Goal: Task Accomplishment & Management: Complete application form

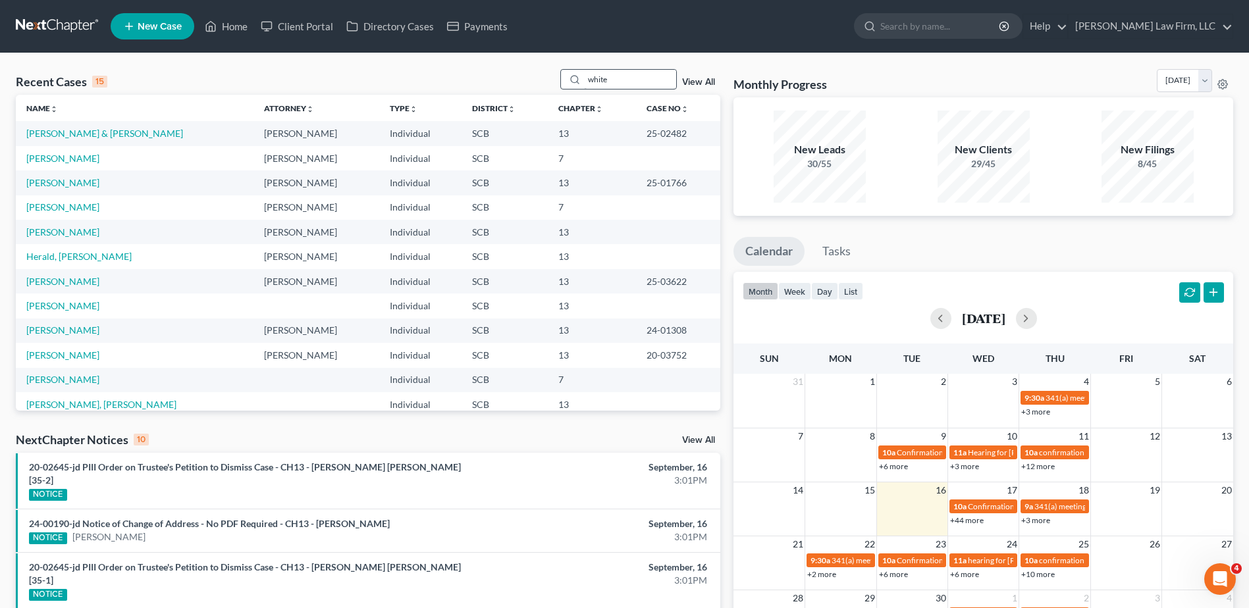
type input "white"
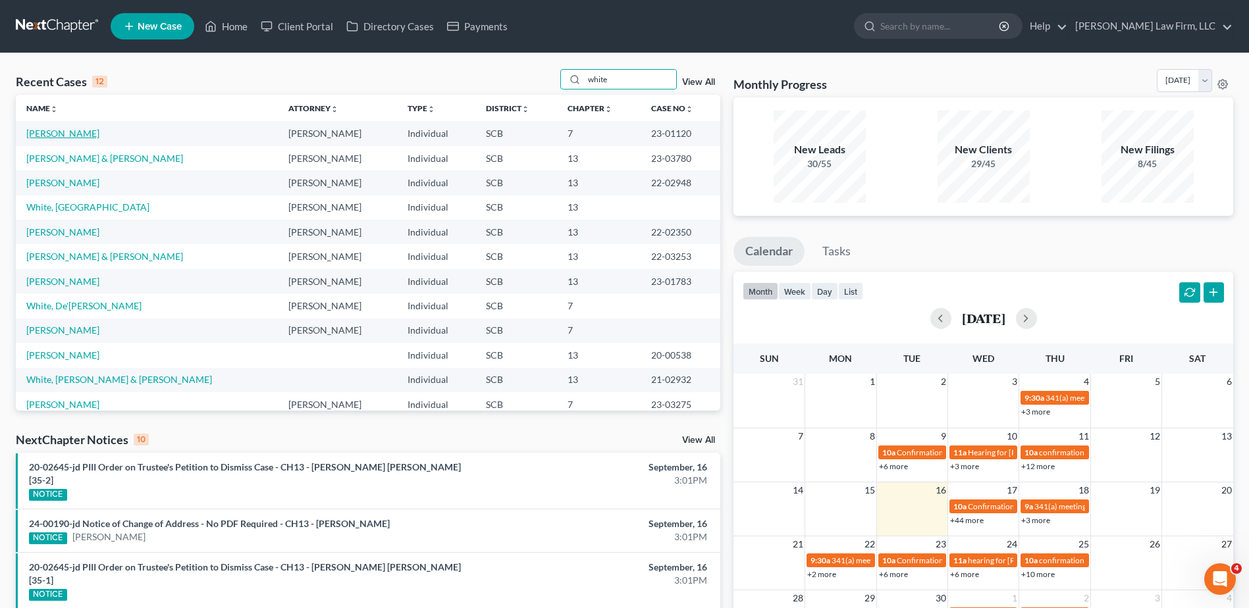
click at [68, 132] on link "[PERSON_NAME]" at bounding box center [62, 133] width 73 height 11
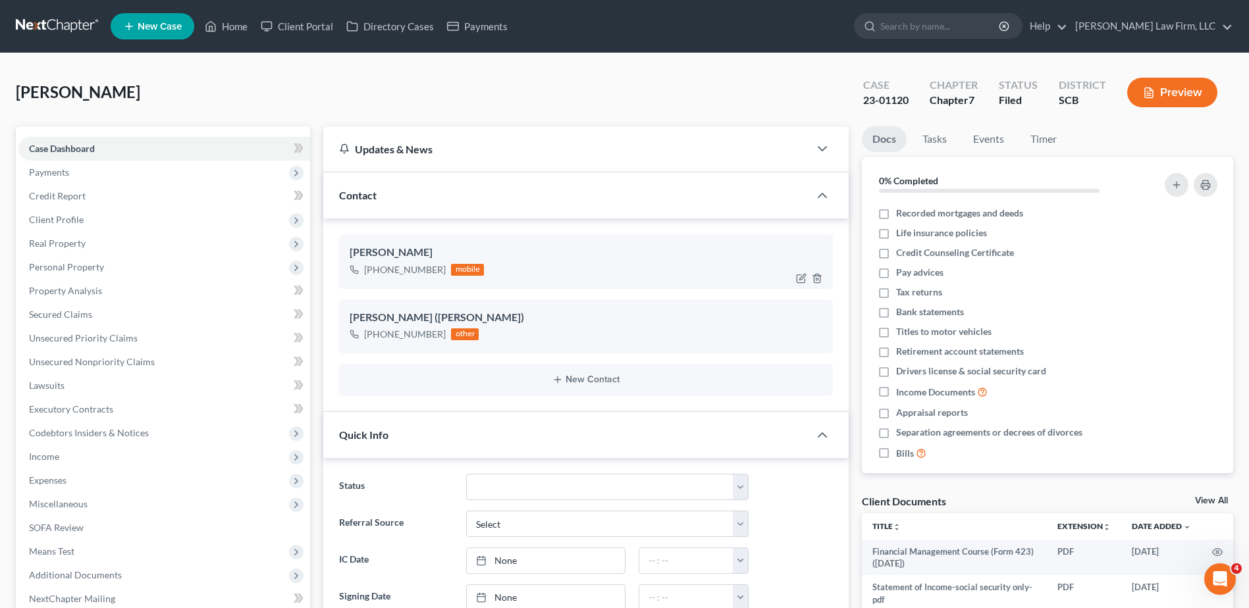
select select "0"
click at [55, 460] on span "Income" at bounding box center [44, 456] width 30 height 11
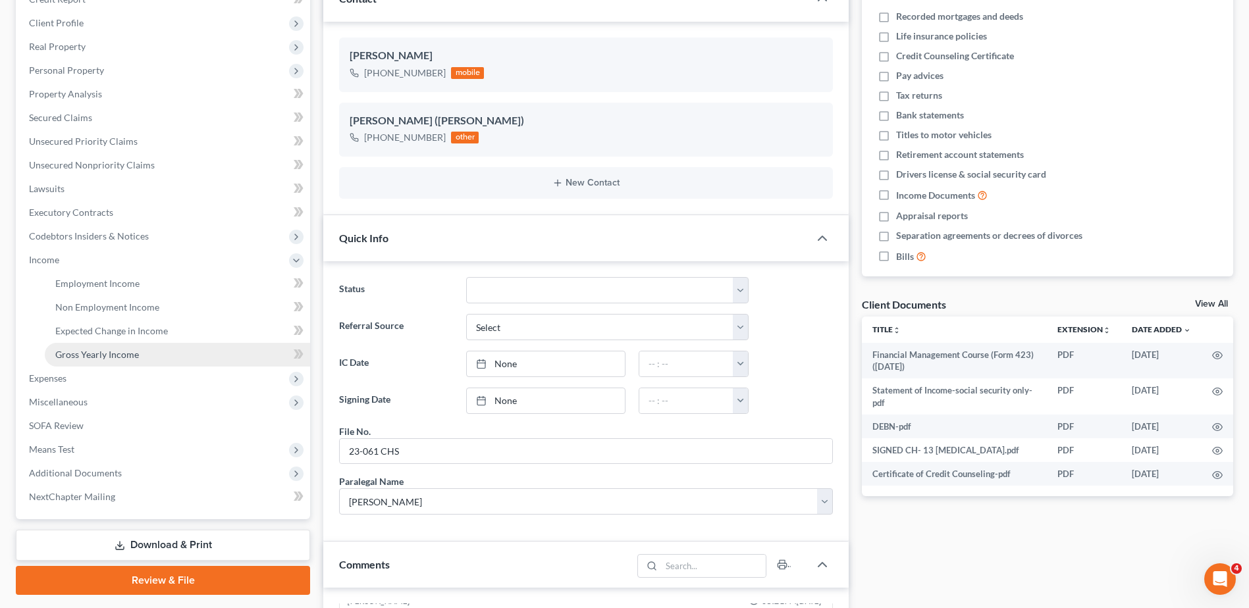
scroll to position [198, 0]
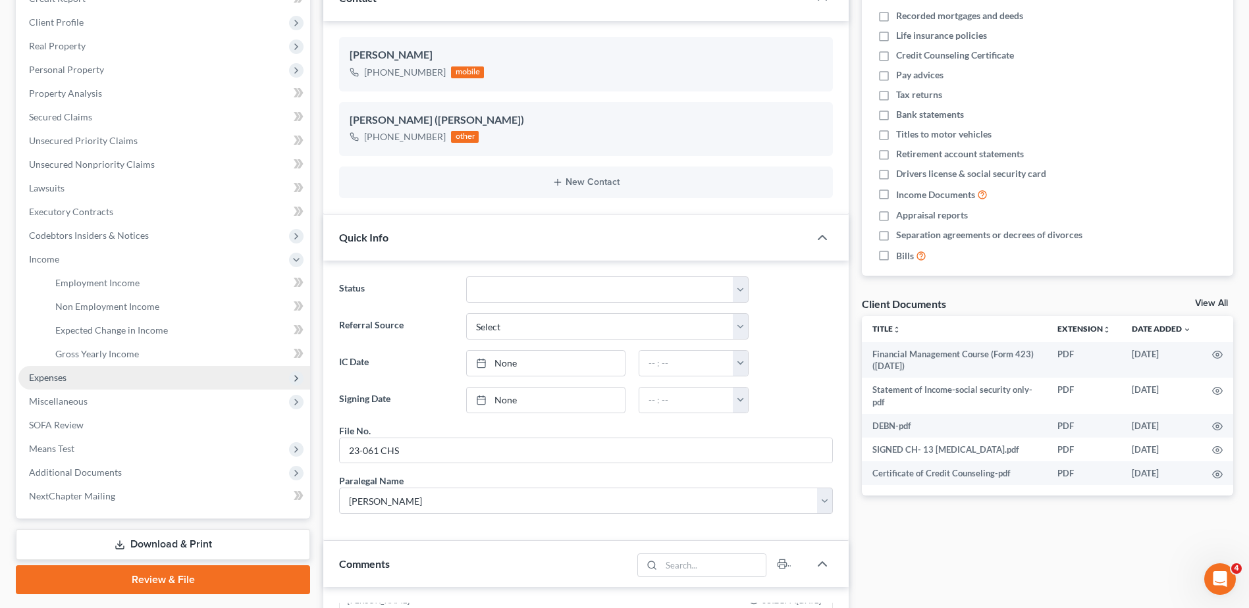
click at [47, 377] on span "Expenses" at bounding box center [48, 377] width 38 height 11
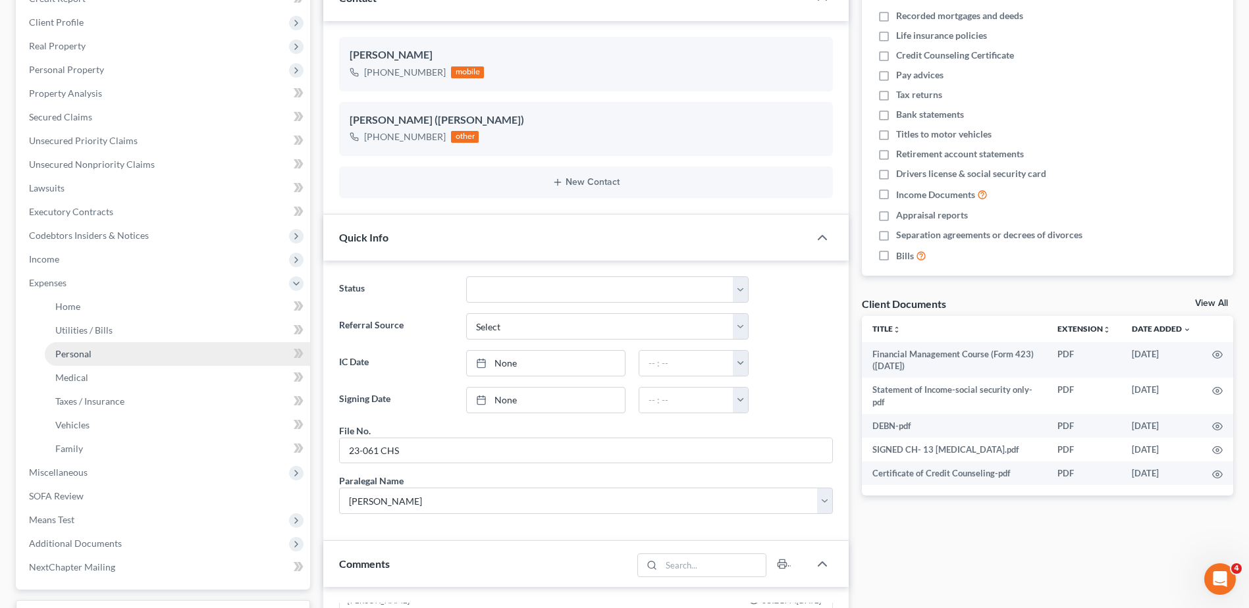
click at [89, 352] on span "Personal" at bounding box center [73, 353] width 36 height 11
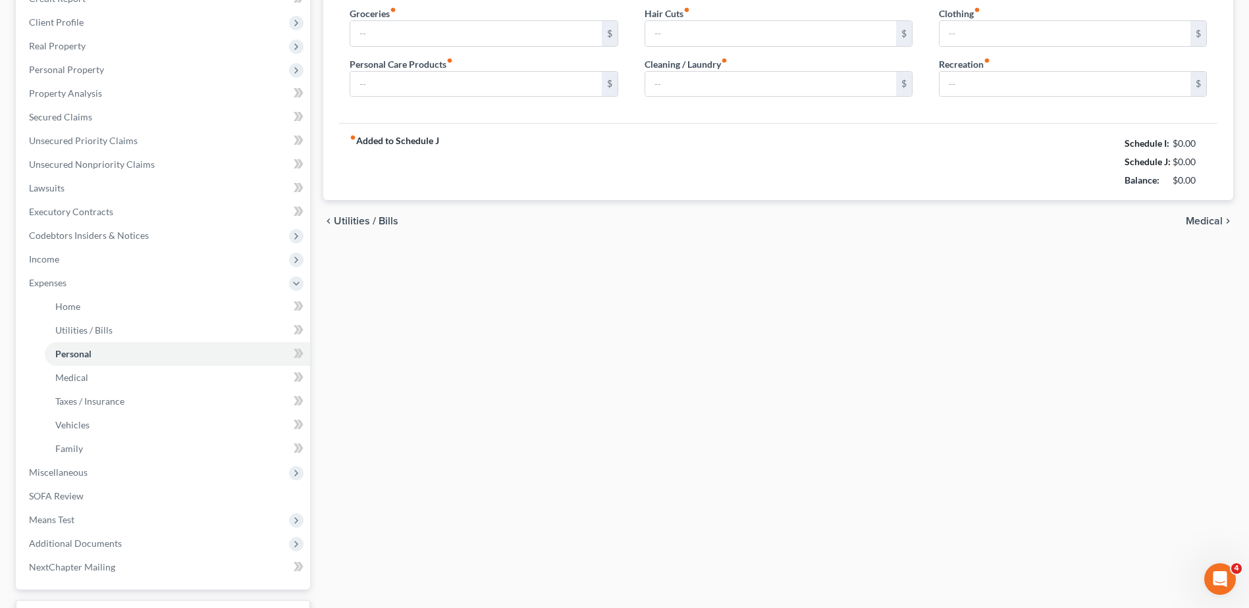
scroll to position [39, 0]
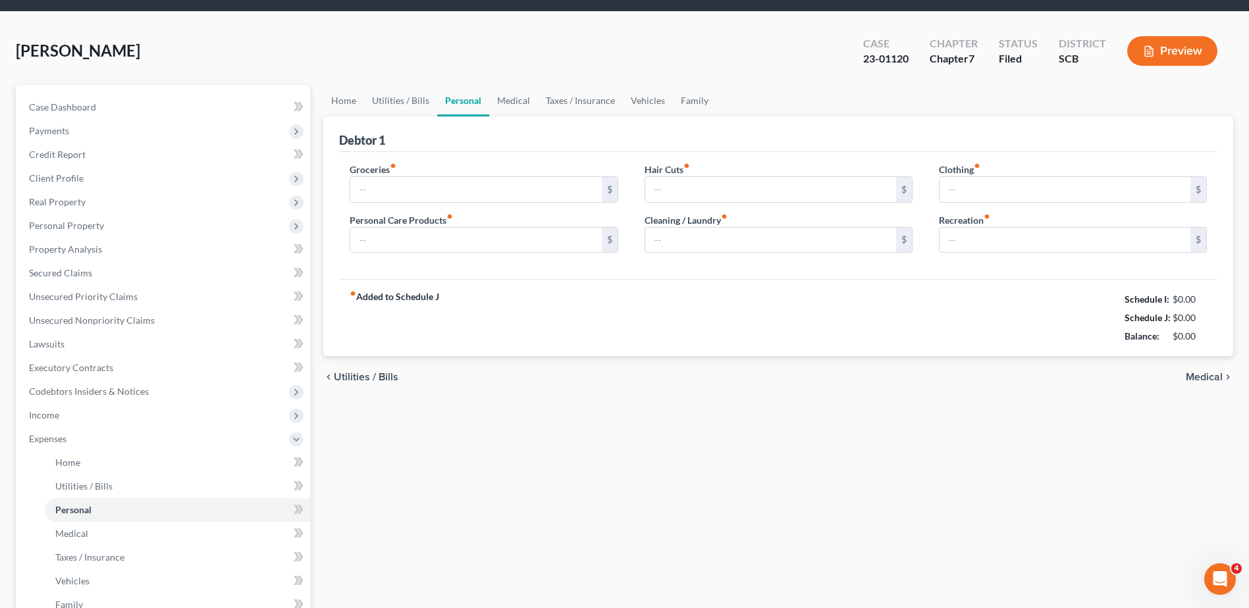
type input "600.00"
type input "60.00"
type input "0.00"
type input "100.00"
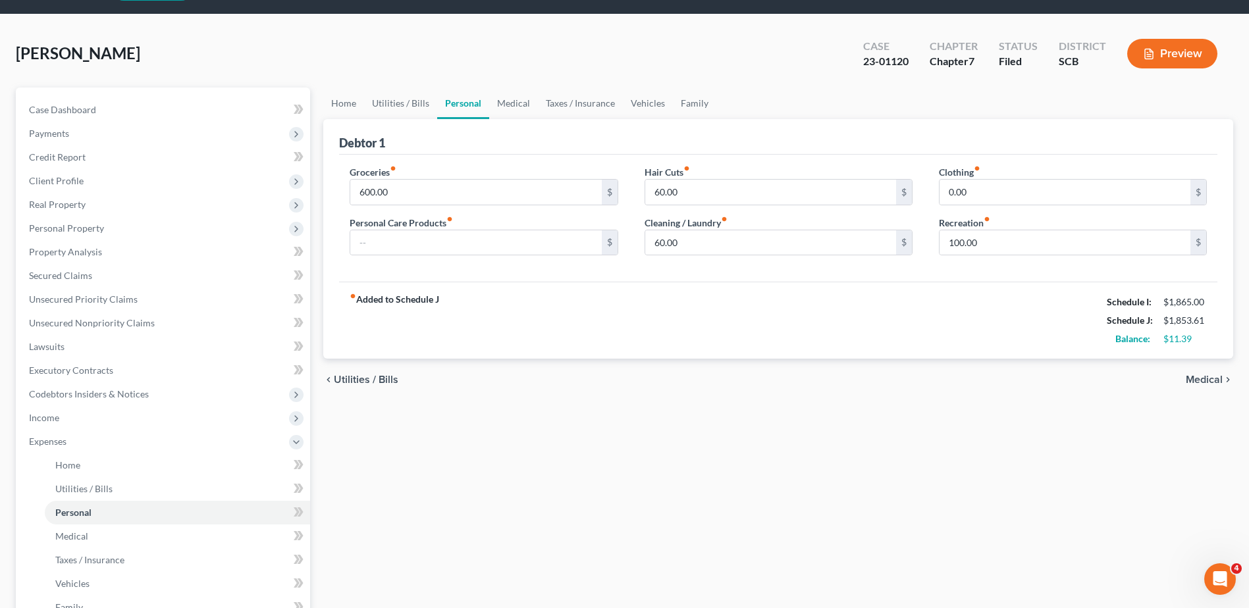
scroll to position [0, 0]
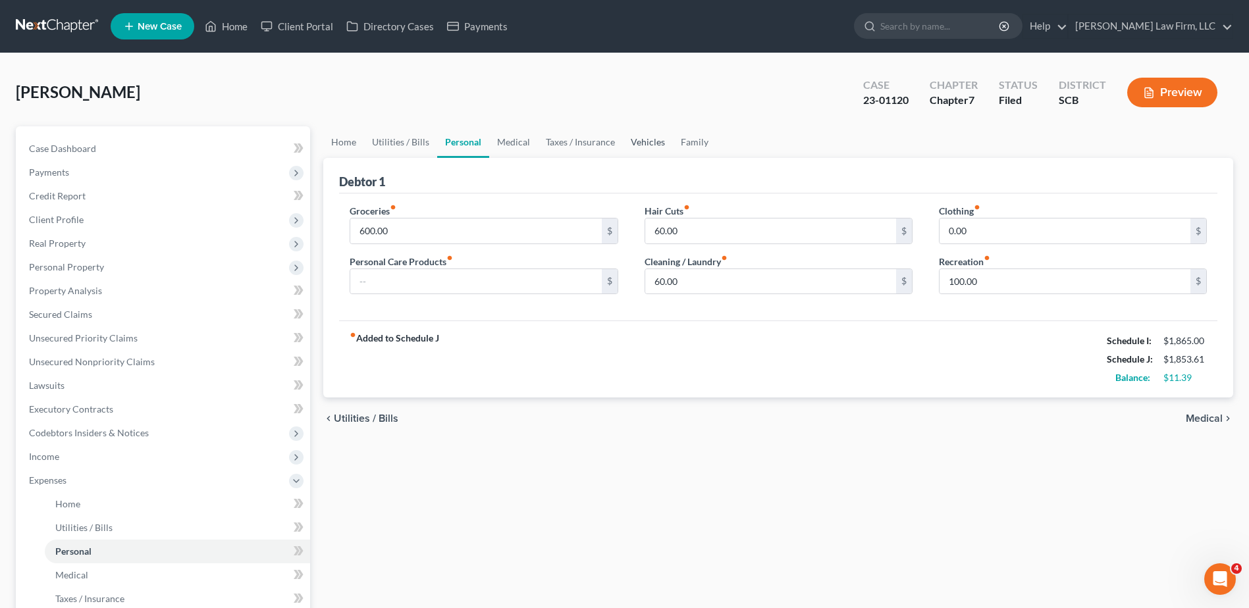
click at [630, 140] on link "Vehicles" at bounding box center [648, 142] width 50 height 32
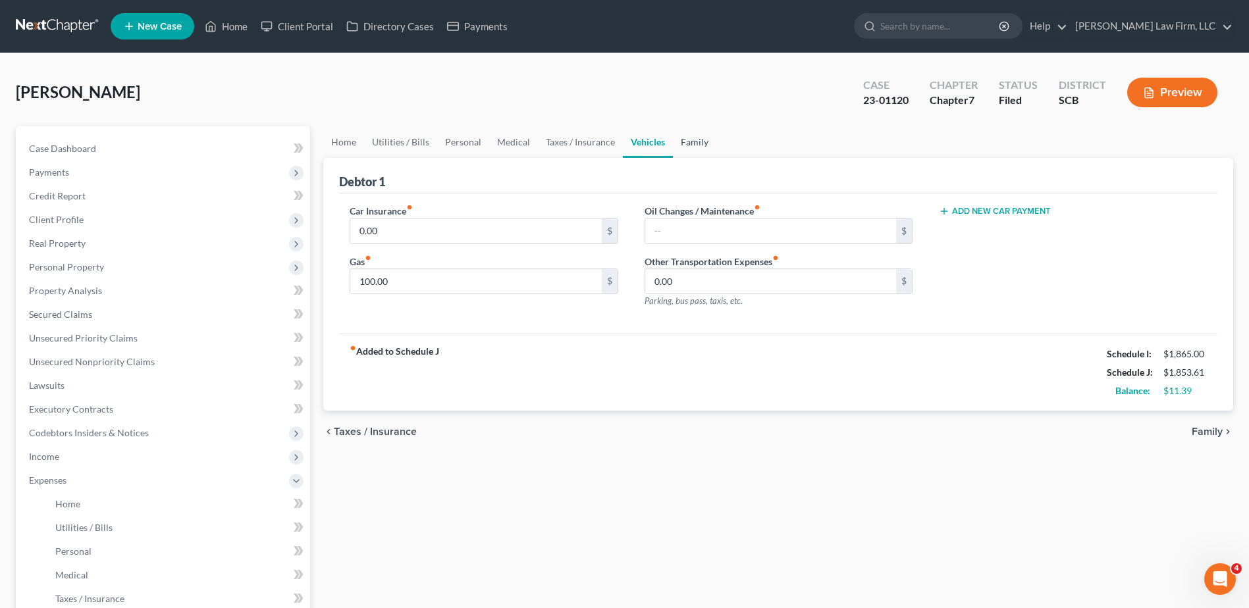
click at [685, 140] on link "Family" at bounding box center [694, 142] width 43 height 32
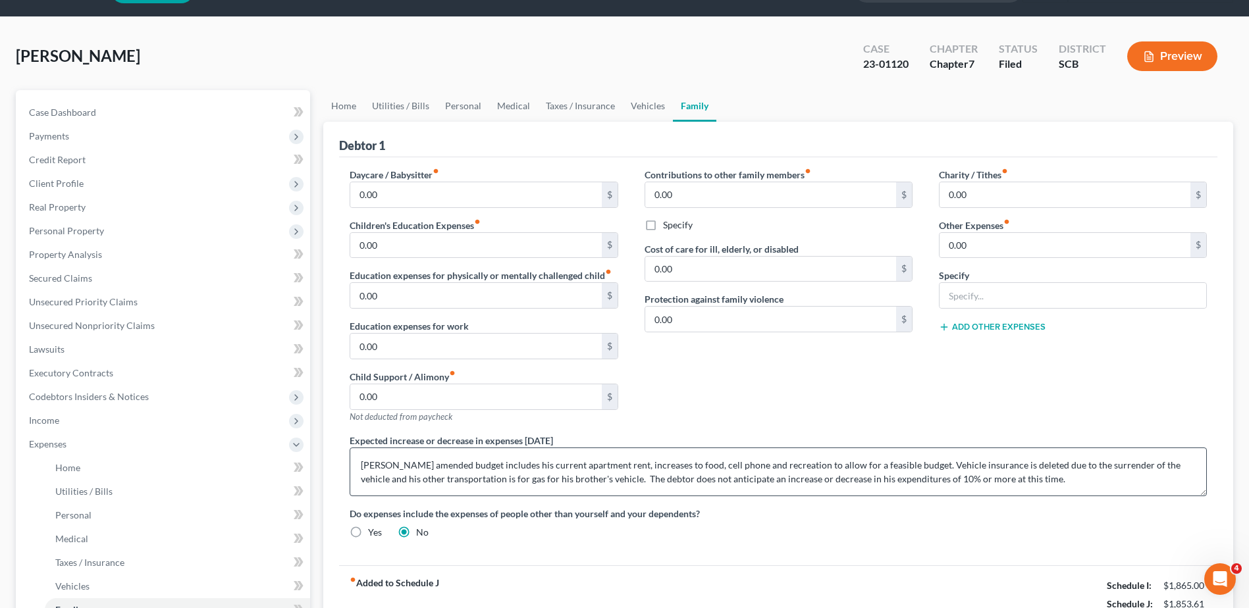
scroll to position [66, 0]
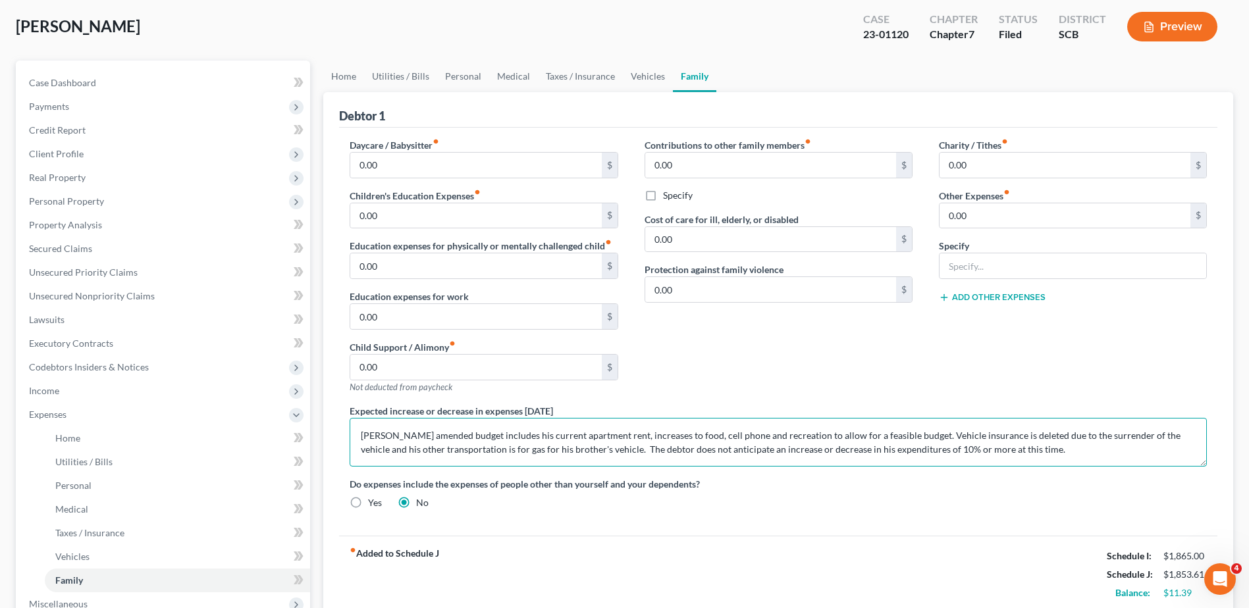
drag, startPoint x: 408, startPoint y: 434, endPoint x: 595, endPoint y: 447, distance: 187.5
click at [595, 447] on textarea "Mr. White's amended budget includes his current apartment rent, increases to fo…" at bounding box center [778, 442] width 857 height 49
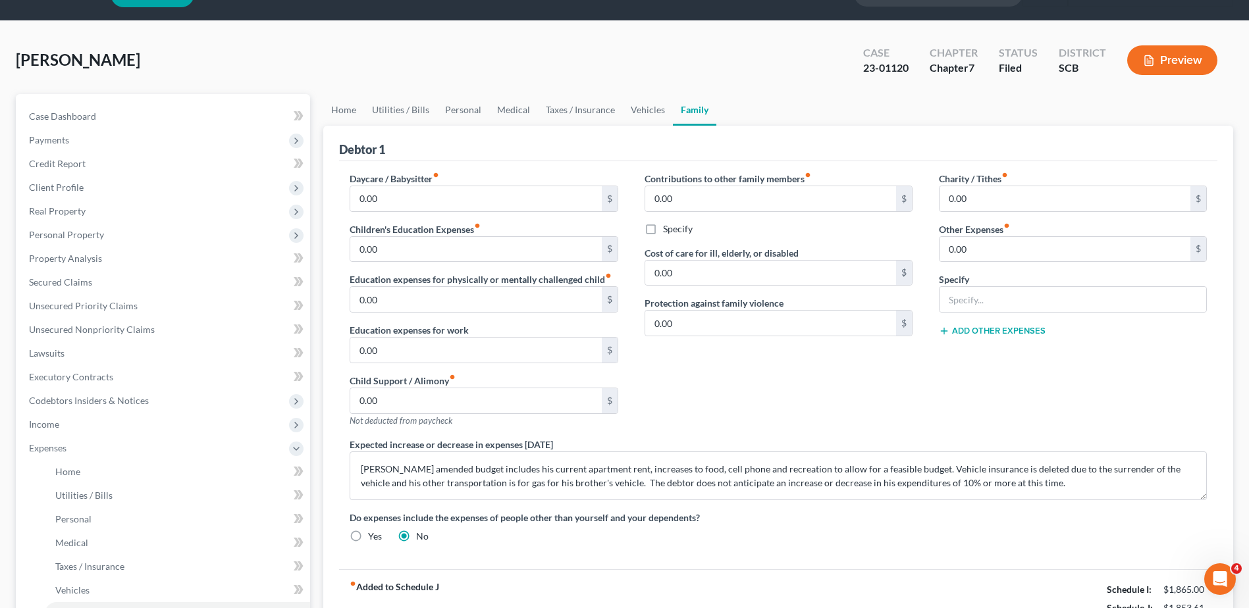
scroll to position [0, 0]
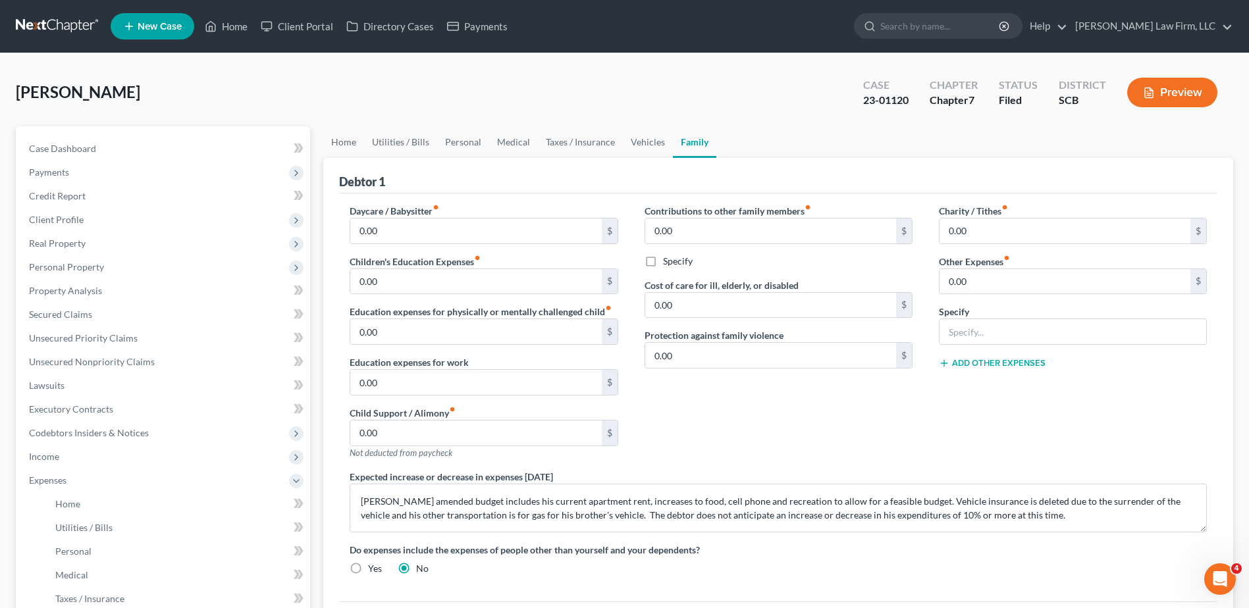
click at [73, 26] on link at bounding box center [58, 26] width 84 height 24
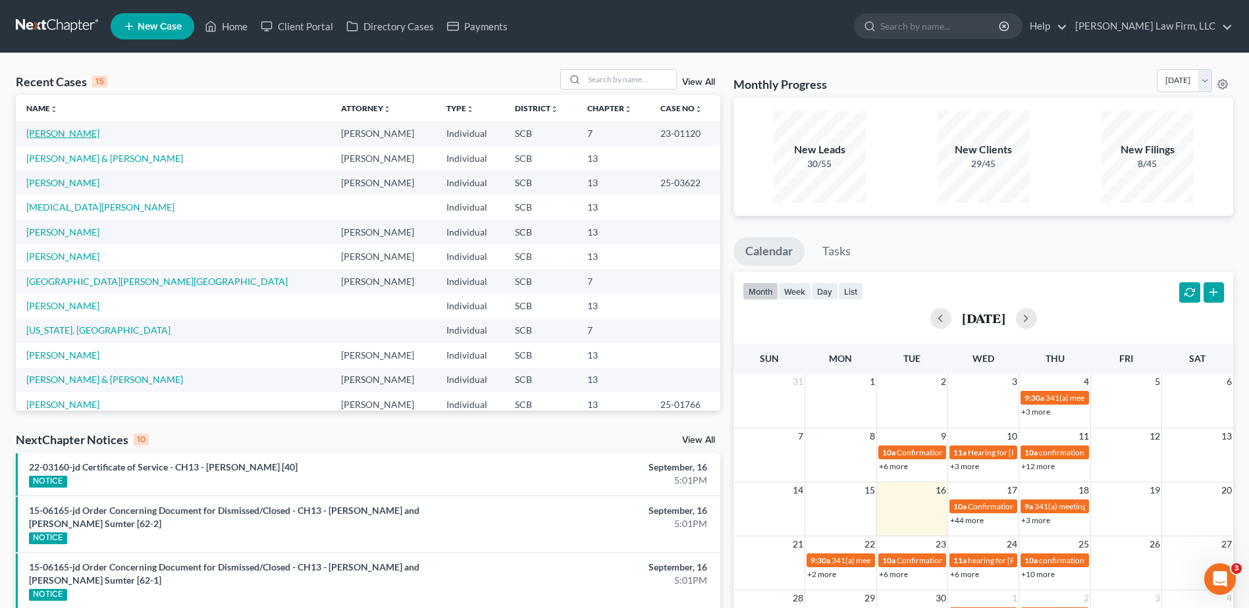
click at [50, 131] on link "[PERSON_NAME]" at bounding box center [62, 133] width 73 height 11
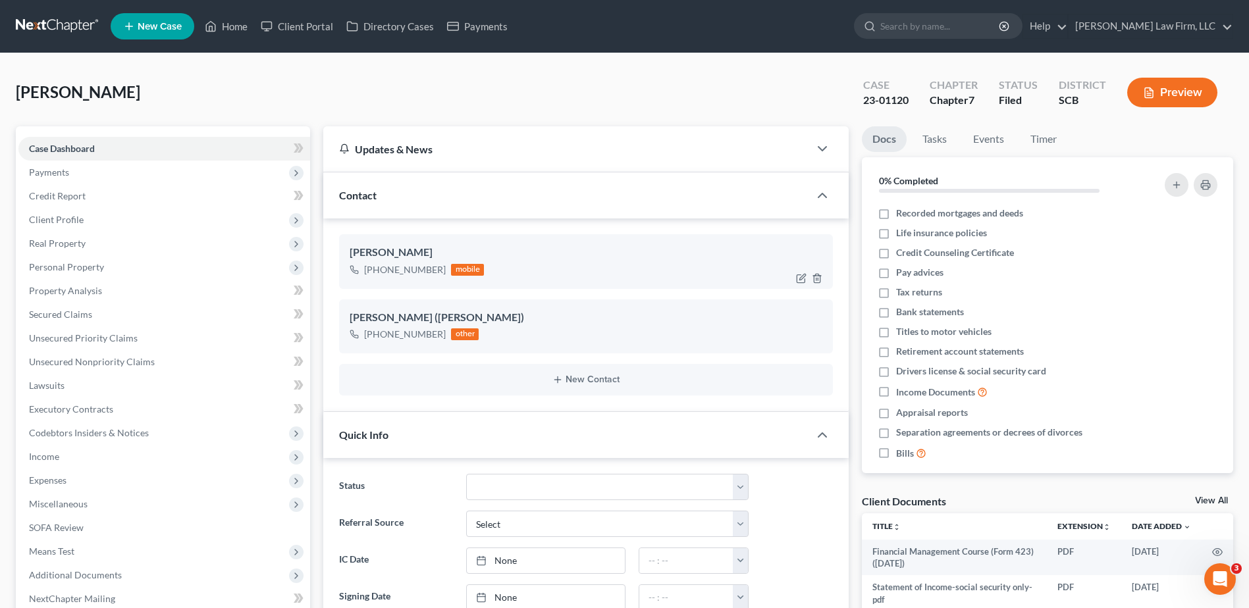
select select "0"
click at [61, 263] on span "Personal Property" at bounding box center [66, 266] width 75 height 11
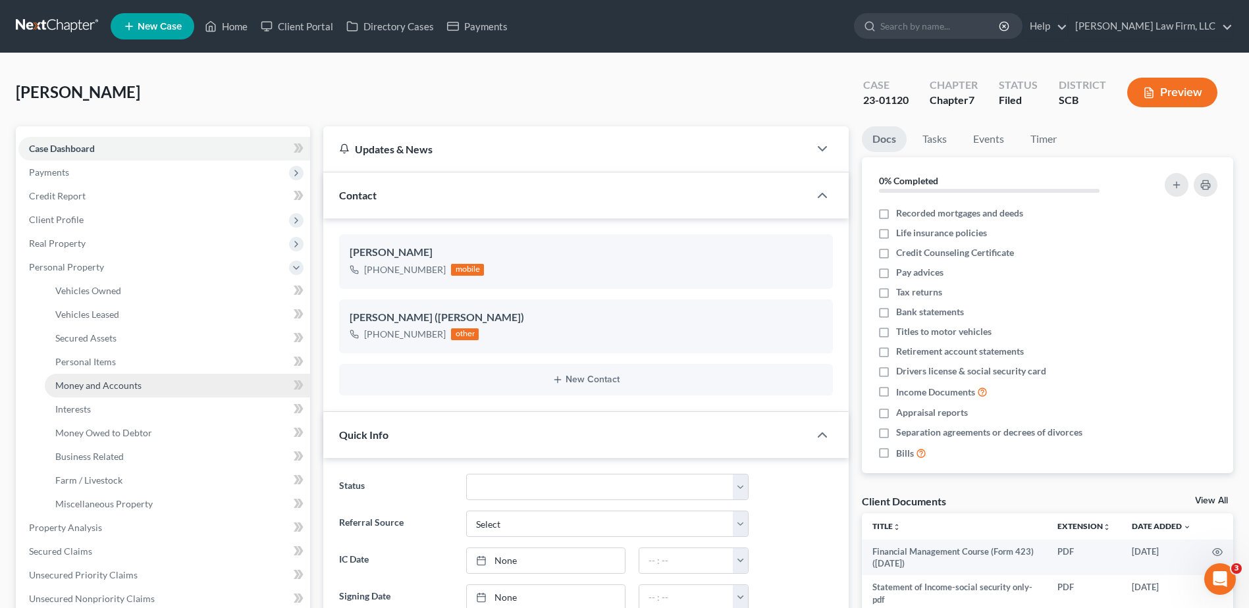
click at [86, 384] on span "Money and Accounts" at bounding box center [98, 385] width 86 height 11
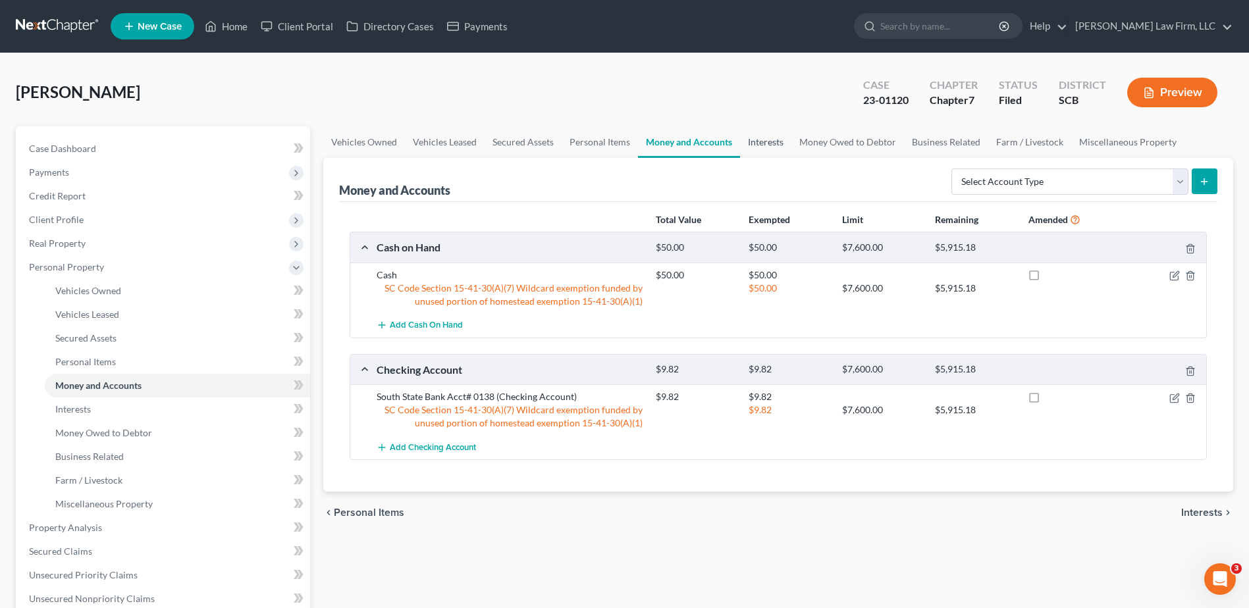
click at [767, 142] on link "Interests" at bounding box center [765, 142] width 51 height 32
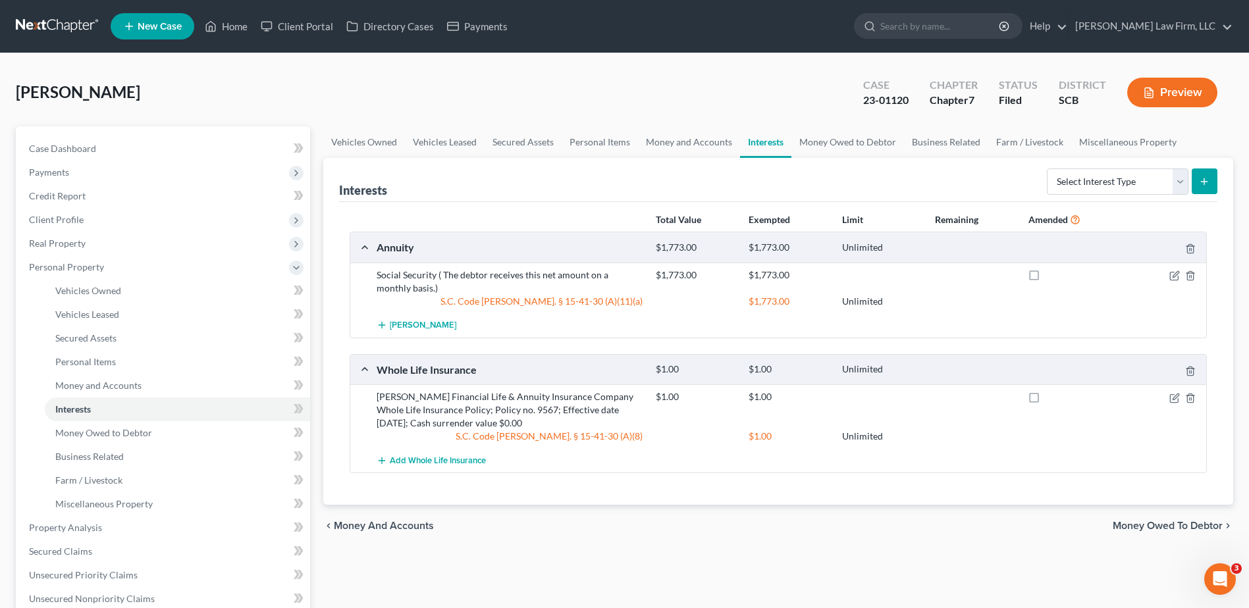
click at [52, 24] on link at bounding box center [58, 26] width 84 height 24
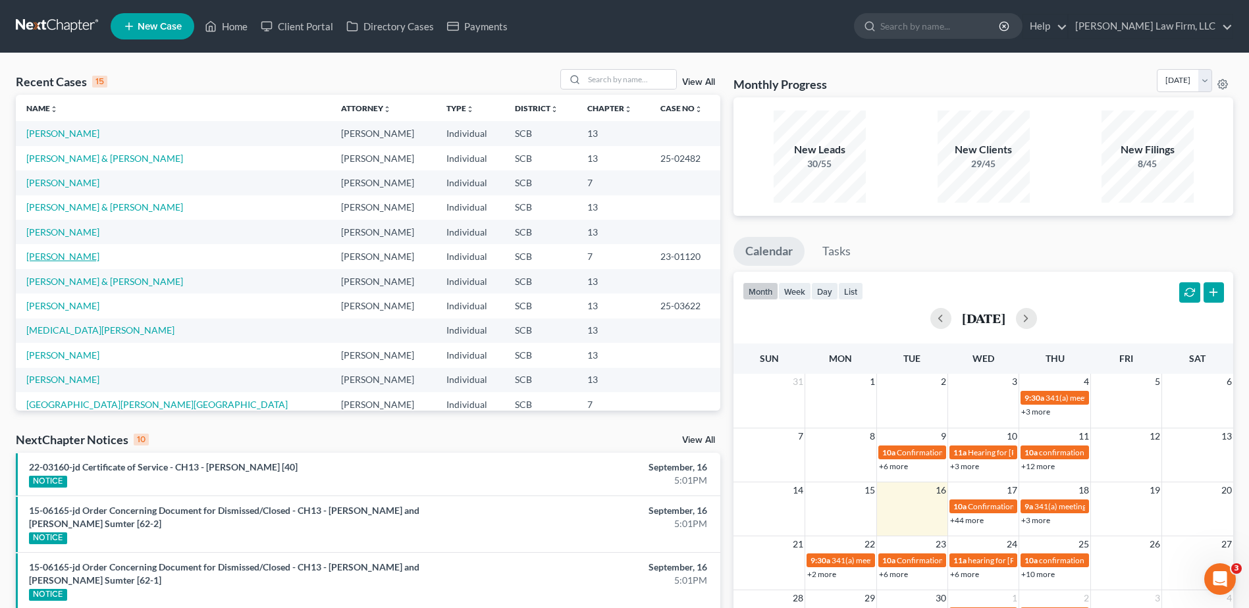
click at [57, 259] on link "[PERSON_NAME]" at bounding box center [62, 256] width 73 height 11
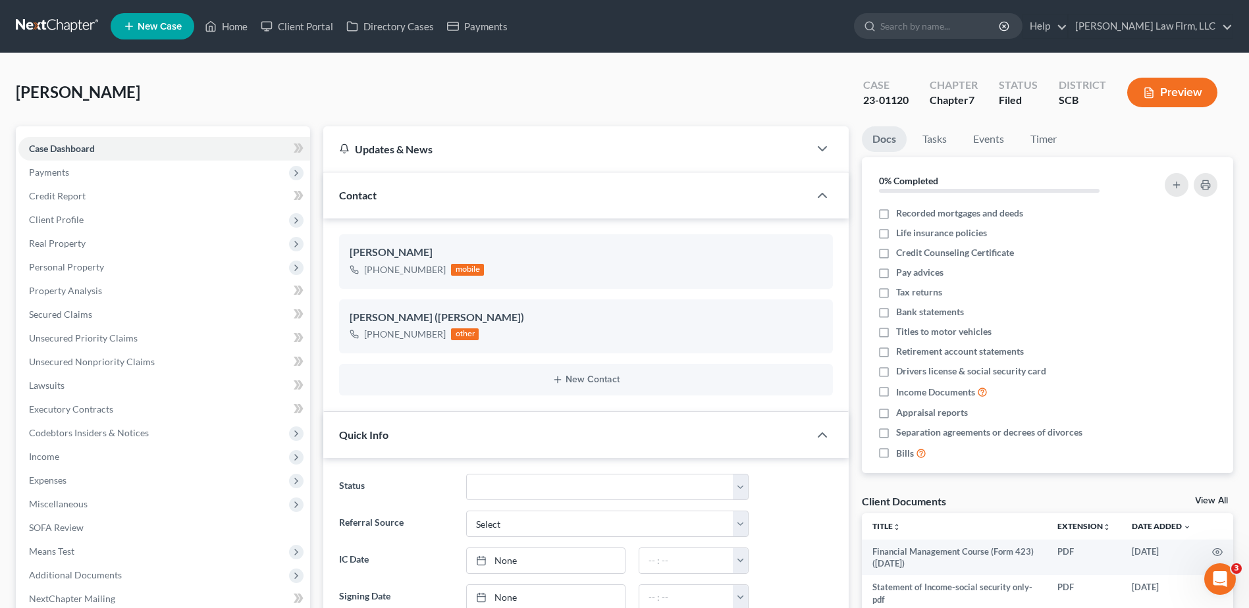
select select "0"
click at [56, 21] on link at bounding box center [58, 26] width 84 height 24
